Goal: Information Seeking & Learning: Learn about a topic

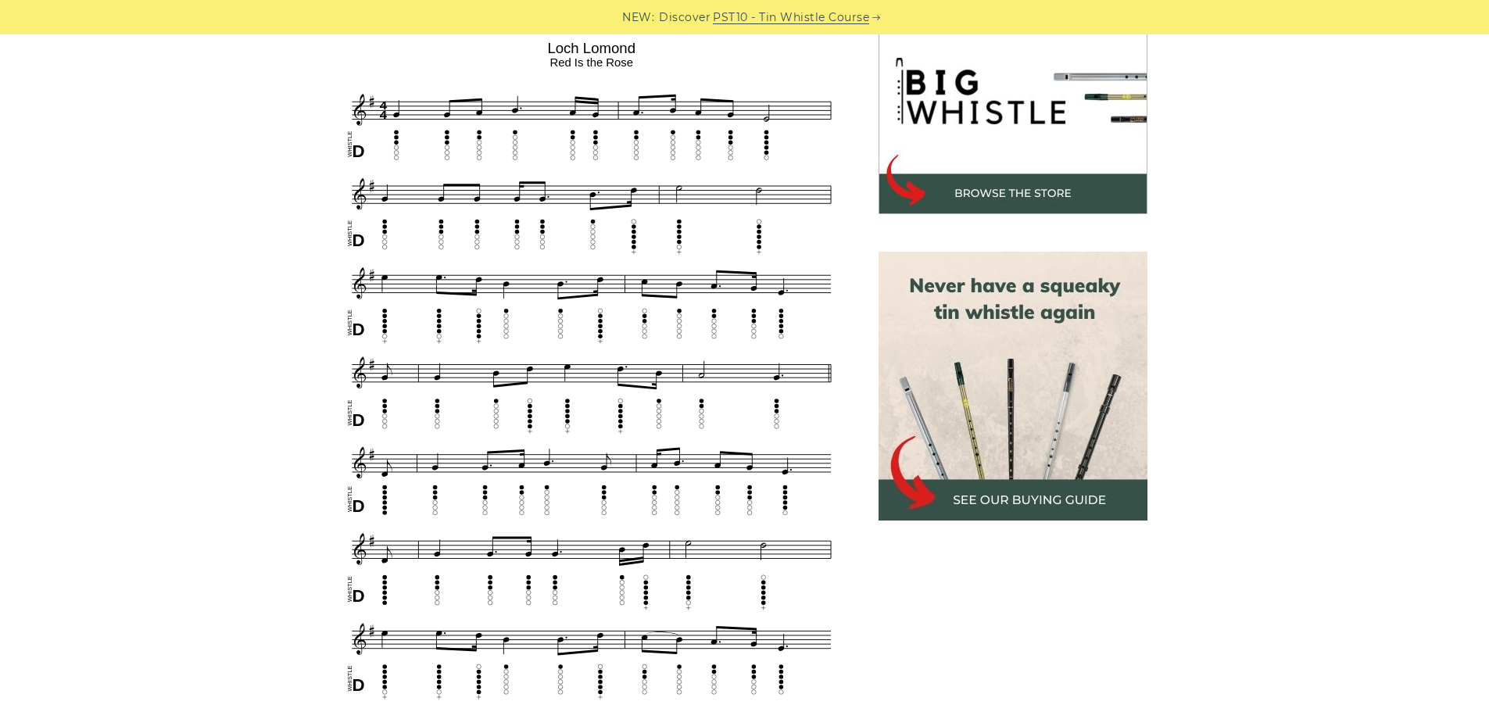
scroll to position [547, 0]
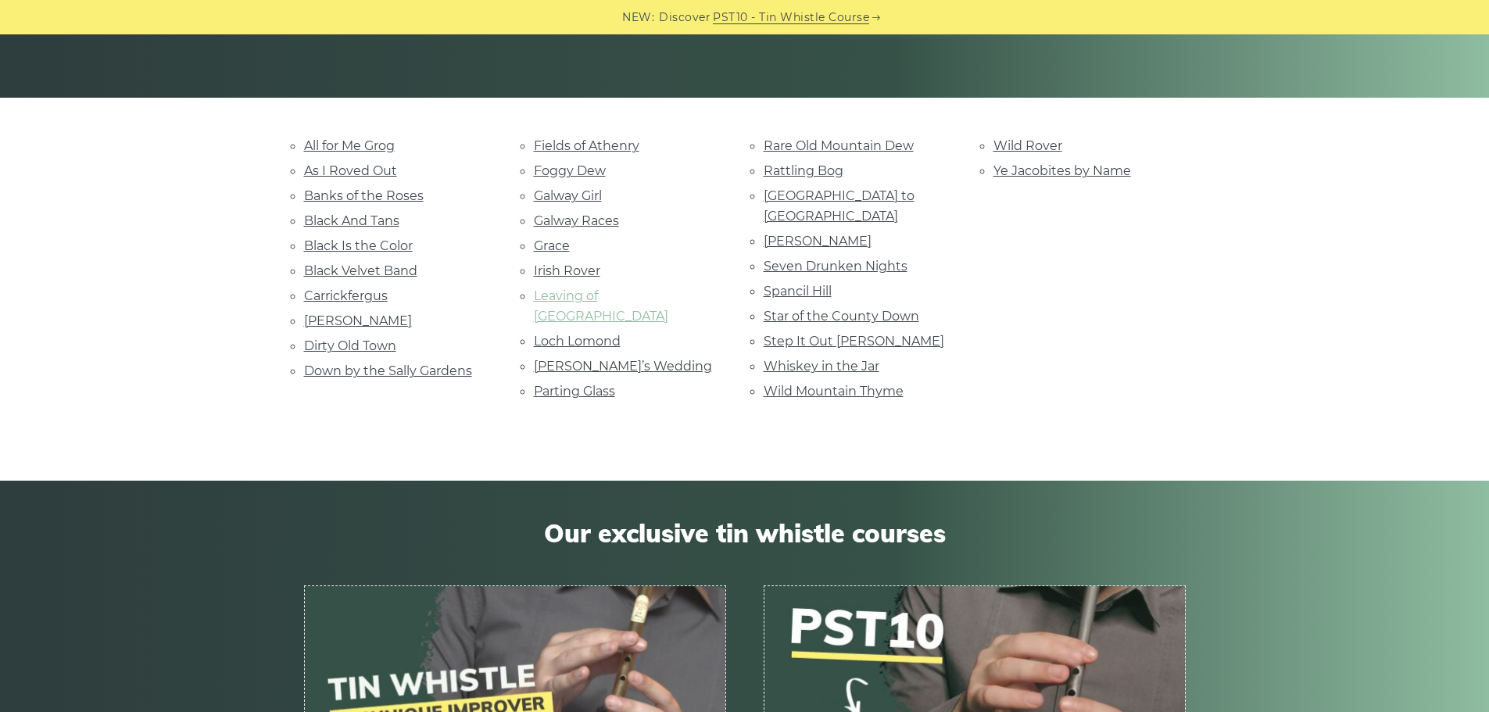
click at [570, 299] on link "Leaving of Liverpool" at bounding box center [601, 305] width 134 height 35
click at [788, 359] on link "Whiskey in the Jar" at bounding box center [821, 366] width 116 height 15
click at [335, 141] on link "All for Me Grog" at bounding box center [349, 145] width 91 height 15
click at [1009, 145] on link "Wild Rover" at bounding box center [1027, 145] width 69 height 15
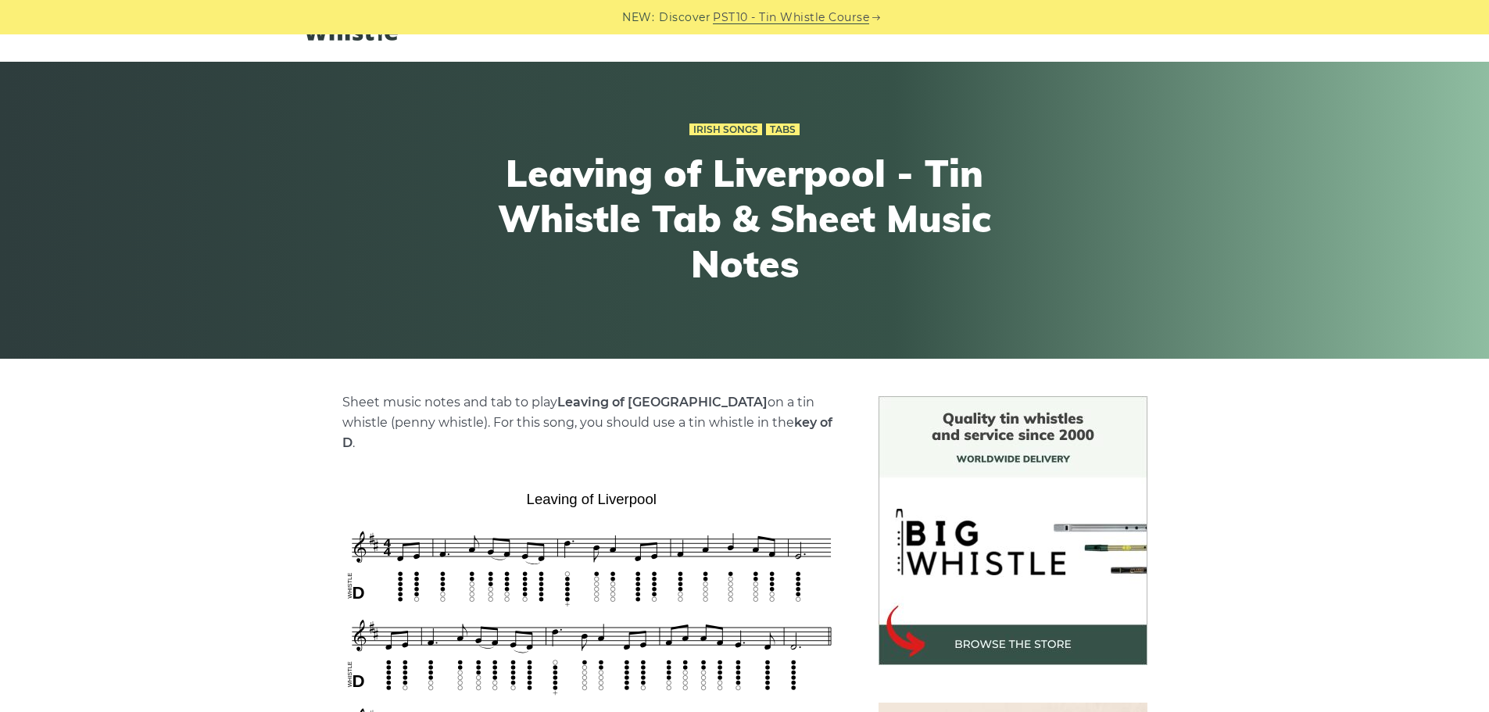
scroll to position [234, 0]
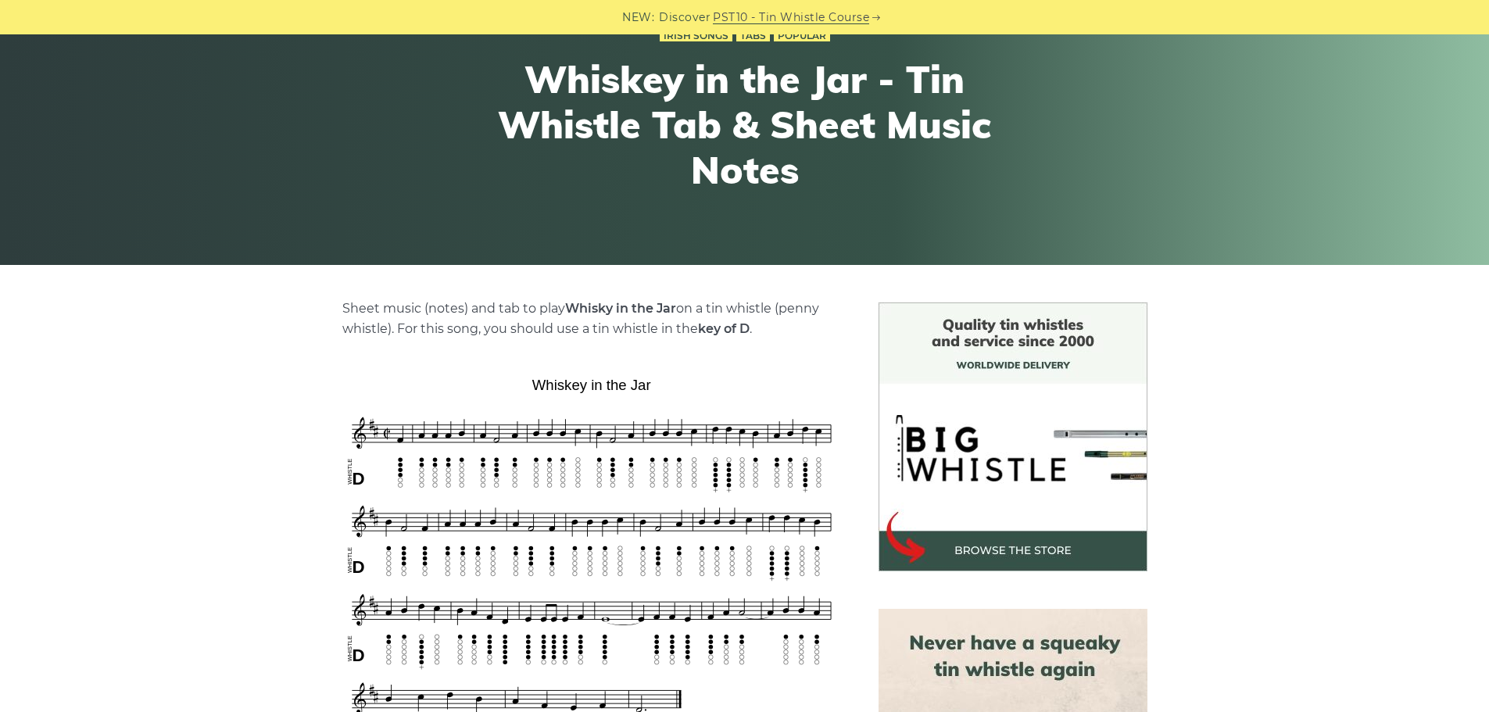
scroll to position [234, 0]
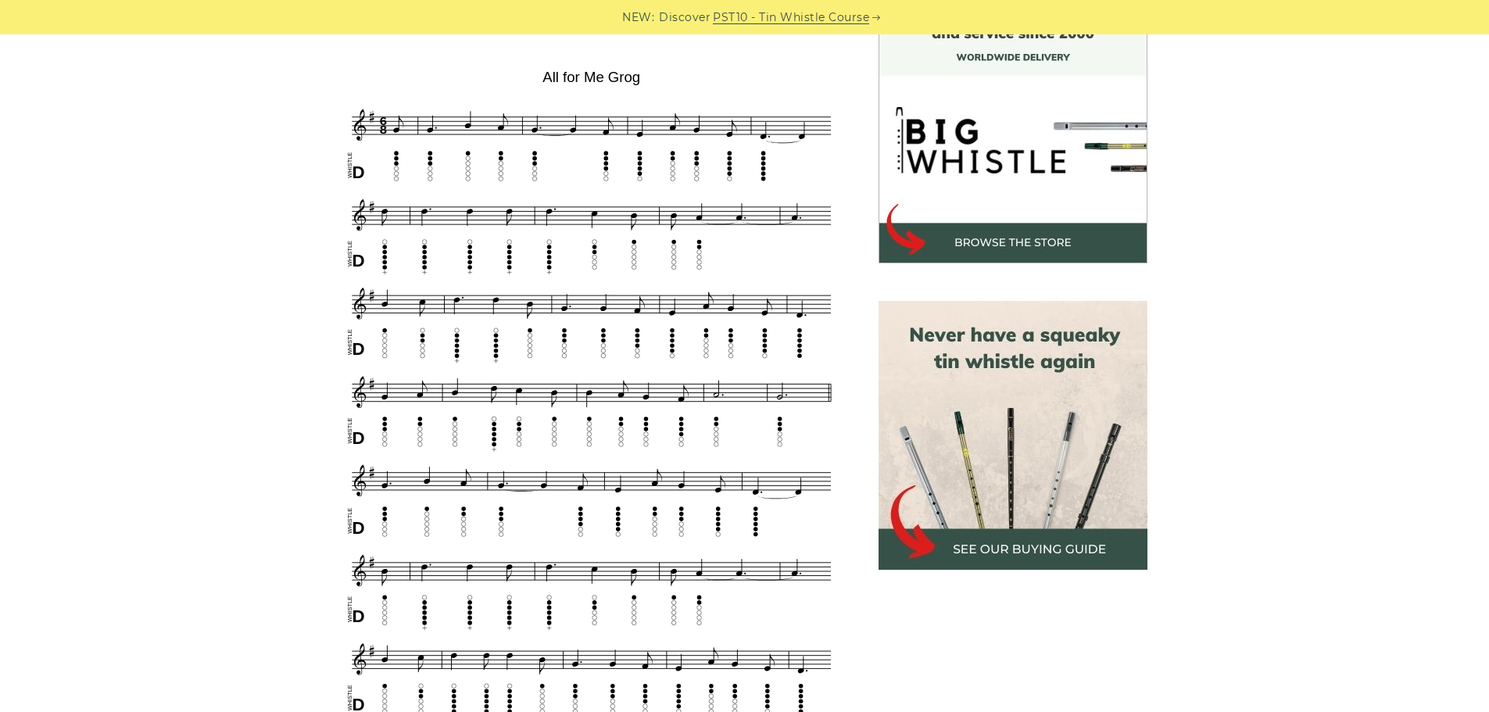
scroll to position [469, 0]
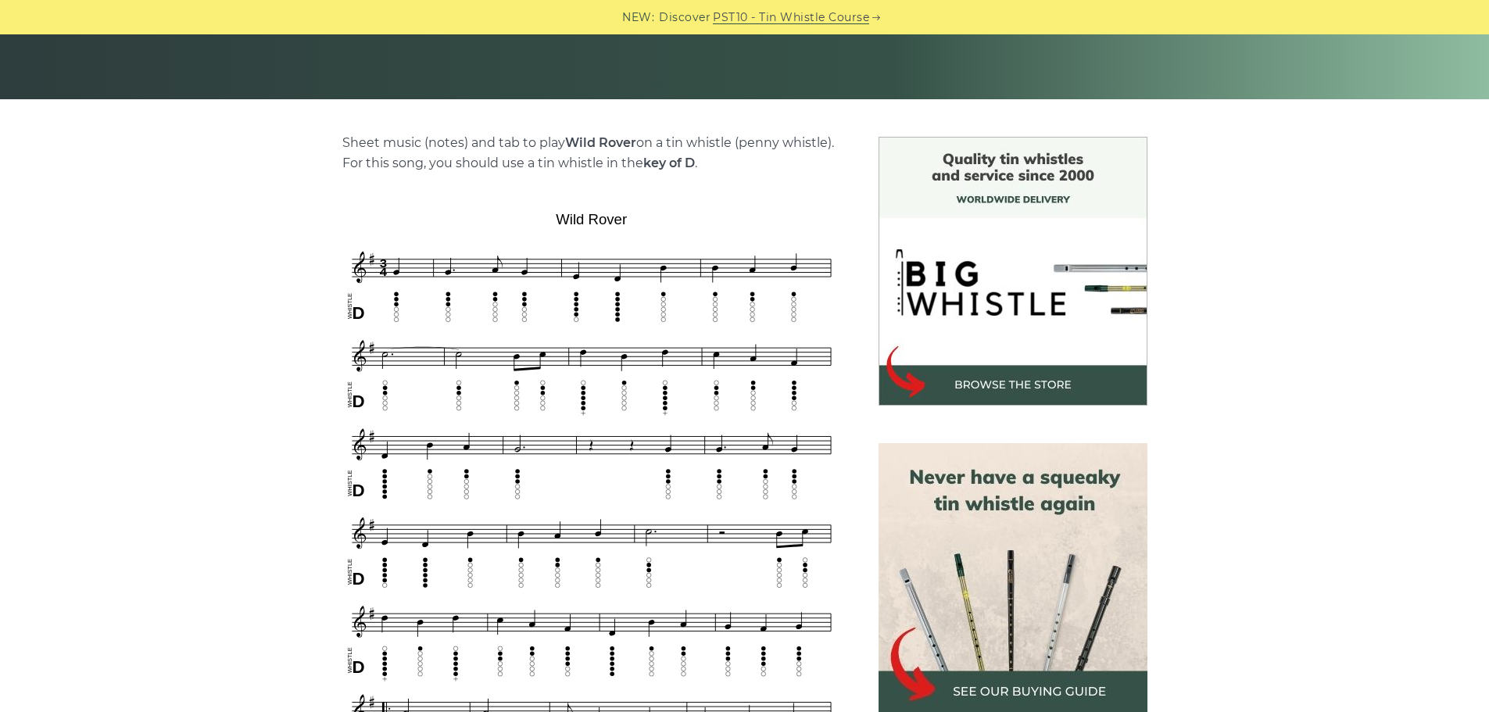
scroll to position [313, 0]
